Goal: Check status: Check status

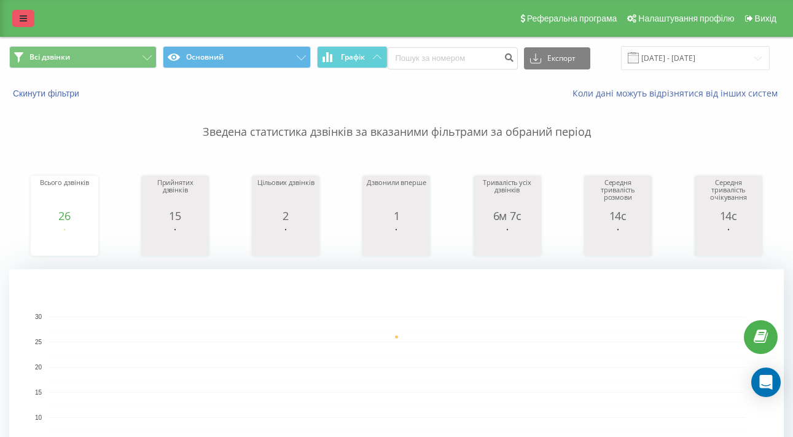
click at [26, 20] on icon at bounding box center [23, 18] width 7 height 9
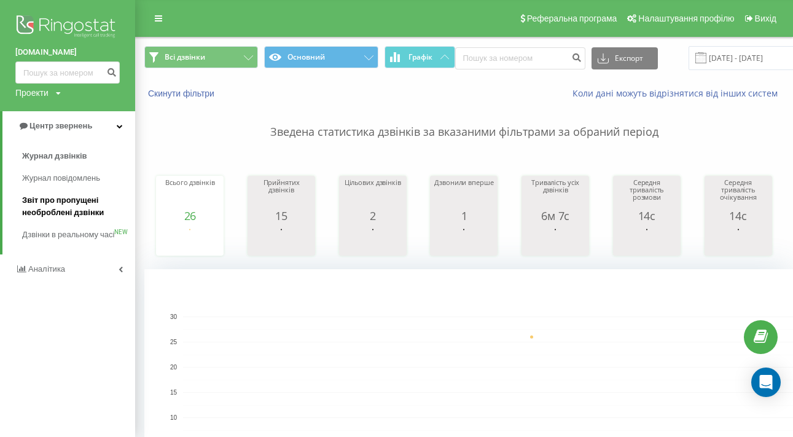
click at [77, 206] on span "Звіт про пропущені необроблені дзвінки" at bounding box center [75, 206] width 107 height 25
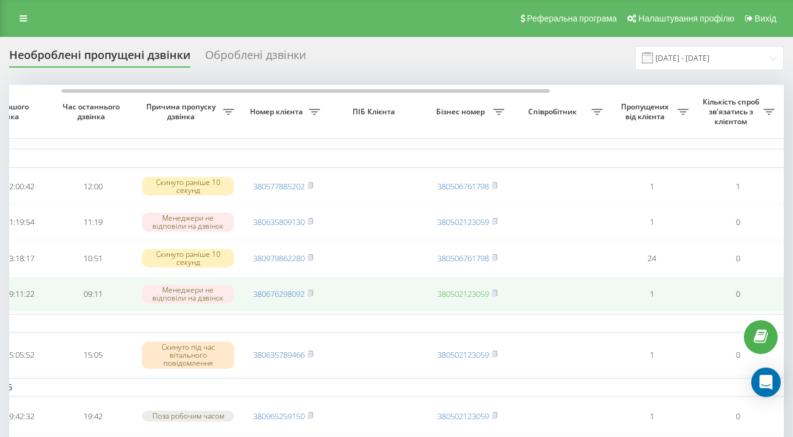
scroll to position [0, 82]
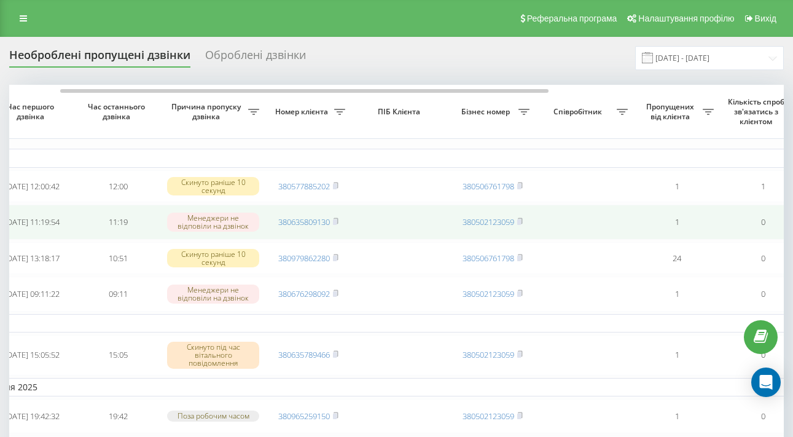
click at [340, 239] on td "380635809130" at bounding box center [308, 222] width 86 height 34
click at [336, 225] on rect at bounding box center [335, 222] width 4 height 6
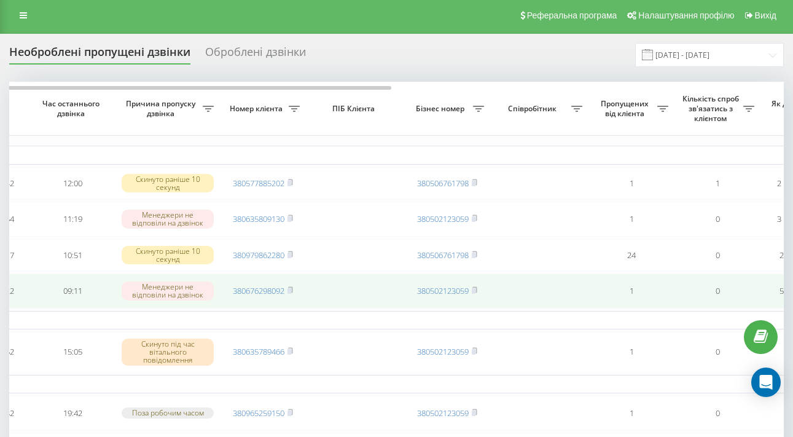
scroll to position [0, 0]
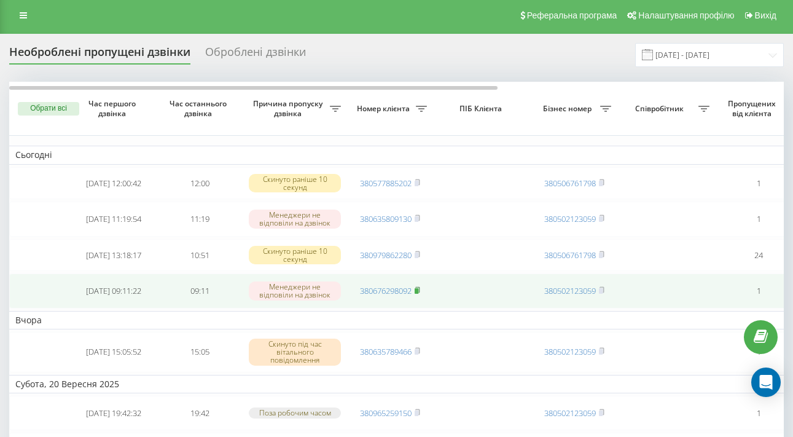
click at [420, 294] on icon at bounding box center [418, 289] width 6 height 7
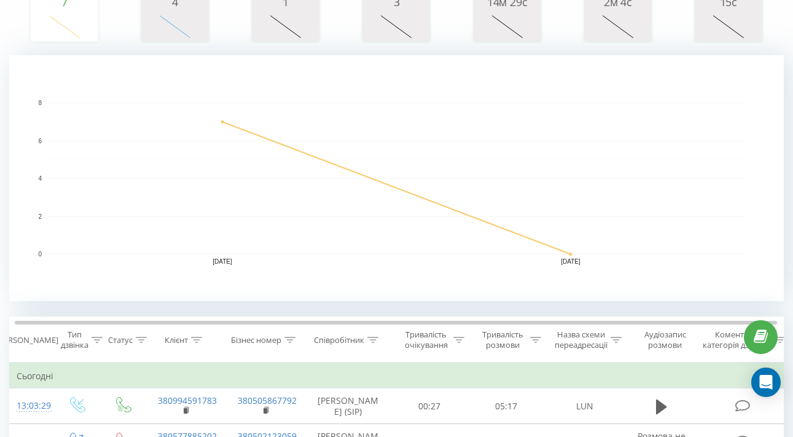
scroll to position [46, 0]
